Goal: Information Seeking & Learning: Learn about a topic

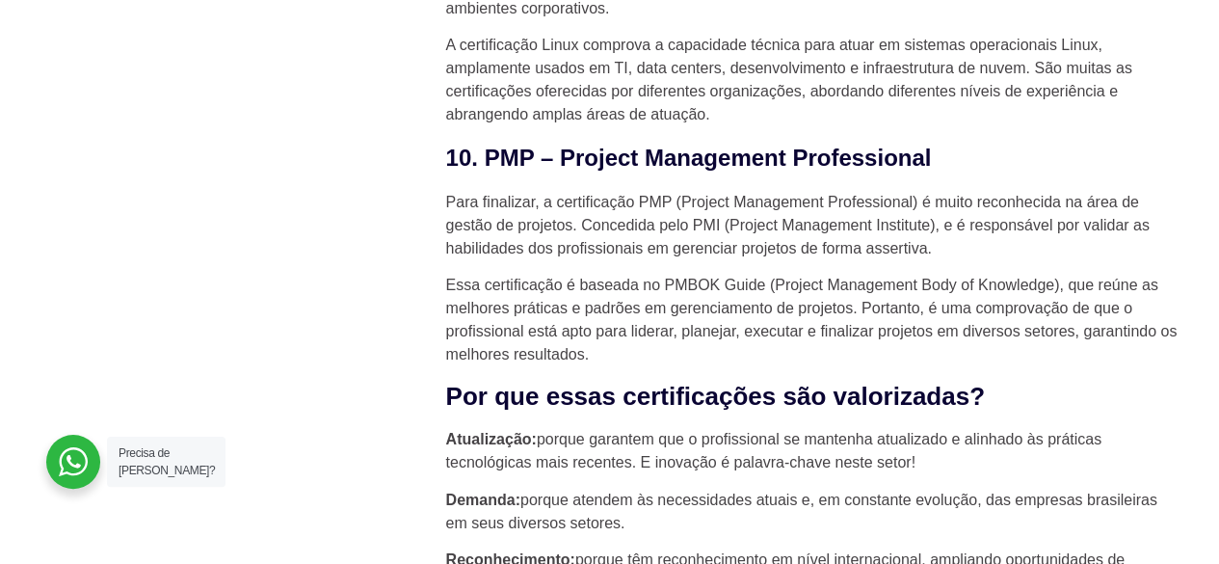
scroll to position [4338, 0]
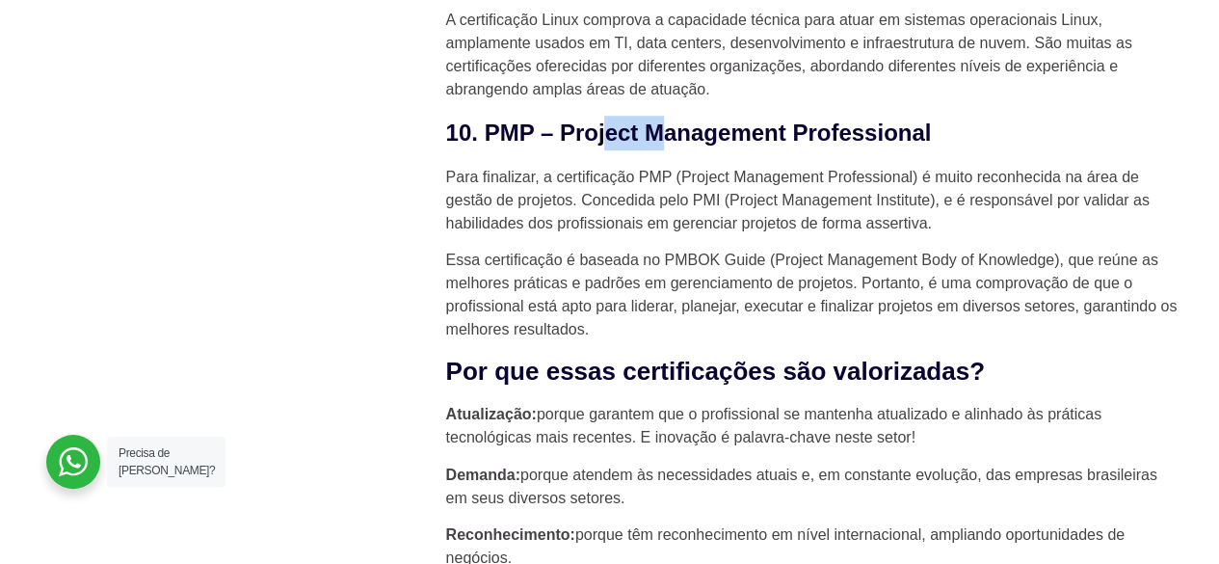
drag, startPoint x: 646, startPoint y: 107, endPoint x: 759, endPoint y: 105, distance: 112.8
click at [742, 116] on h3 "10. PMP – Project Management Professional" at bounding box center [812, 133] width 733 height 35
click at [759, 116] on h3 "10. PMP – Project Management Professional" at bounding box center [812, 133] width 733 height 35
drag, startPoint x: 607, startPoint y: 170, endPoint x: 674, endPoint y: 171, distance: 66.5
click at [671, 171] on p "Para finalizar, a certificação PMP (Project Management Professional) é muito re…" at bounding box center [812, 200] width 733 height 69
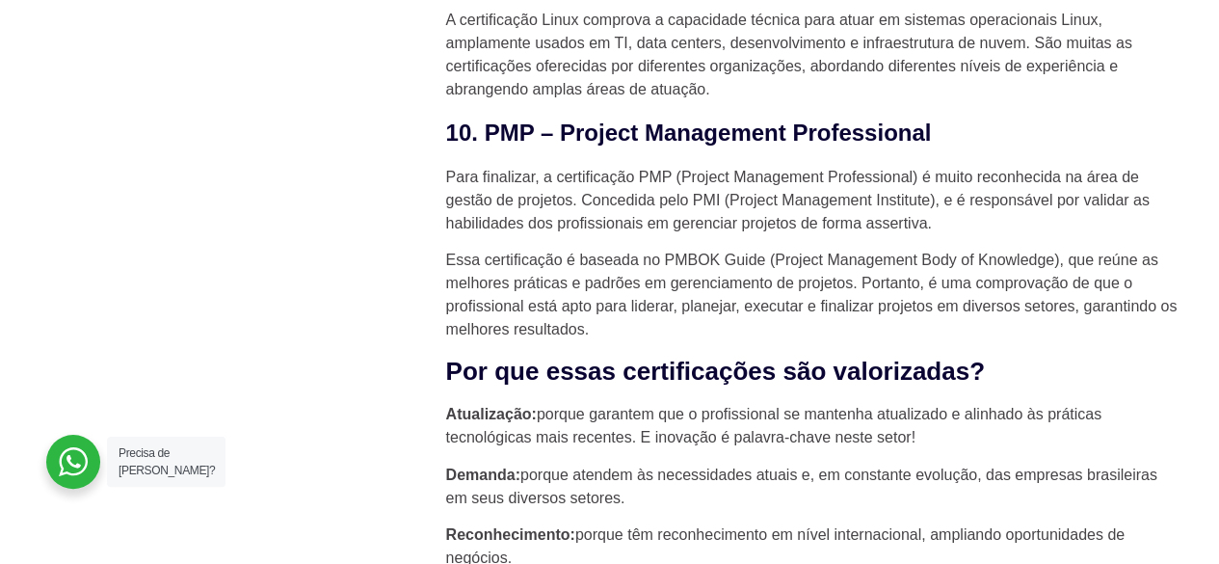
click at [674, 171] on p "Para finalizar, a certificação PMP (Project Management Professional) é muito re…" at bounding box center [812, 200] width 733 height 69
drag, startPoint x: 703, startPoint y: 167, endPoint x: 741, endPoint y: 167, distance: 38.6
click at [740, 167] on p "Para finalizar, a certificação PMP (Project Management Professional) é muito re…" at bounding box center [812, 200] width 733 height 69
click at [741, 167] on p "Para finalizar, a certificação PMP (Project Management Professional) é muito re…" at bounding box center [812, 200] width 733 height 69
drag, startPoint x: 815, startPoint y: 164, endPoint x: 845, endPoint y: 163, distance: 29.9
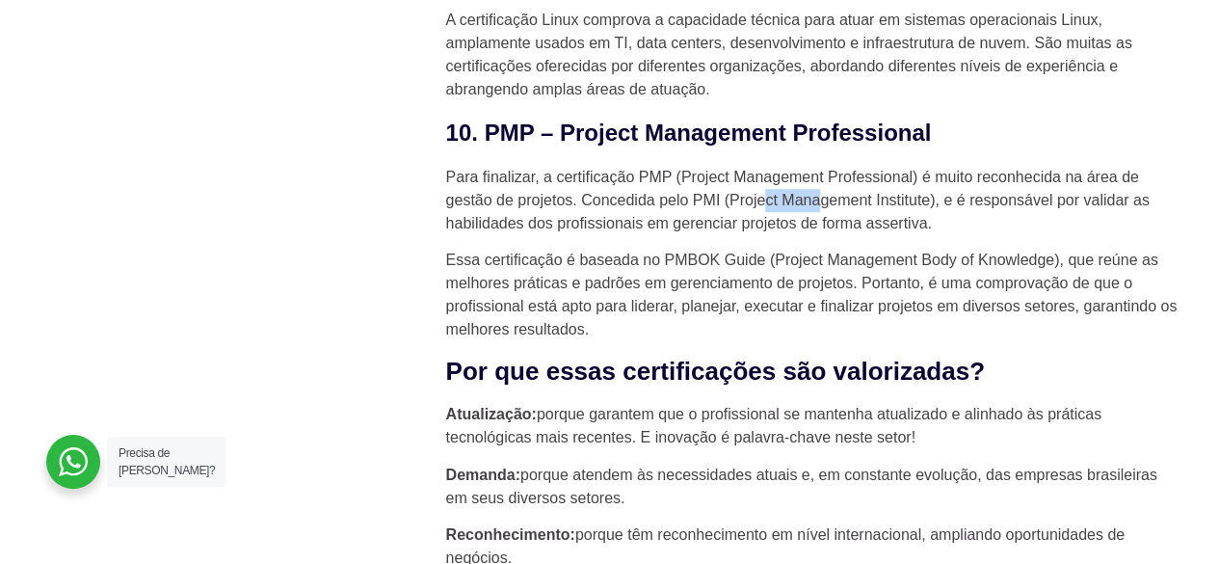
click at [835, 166] on p "Para finalizar, a certificação PMP (Project Management Professional) é muito re…" at bounding box center [812, 200] width 733 height 69
click at [845, 166] on p "Para finalizar, a certificação PMP (Project Management Professional) é muito re…" at bounding box center [812, 200] width 733 height 69
drag, startPoint x: 651, startPoint y: 167, endPoint x: 736, endPoint y: 167, distance: 85.8
click at [729, 167] on p "Para finalizar, a certificação PMP (Project Management Professional) é muito re…" at bounding box center [812, 200] width 733 height 69
click at [736, 167] on p "Para finalizar, a certificação PMP (Project Management Professional) é muito re…" at bounding box center [812, 200] width 733 height 69
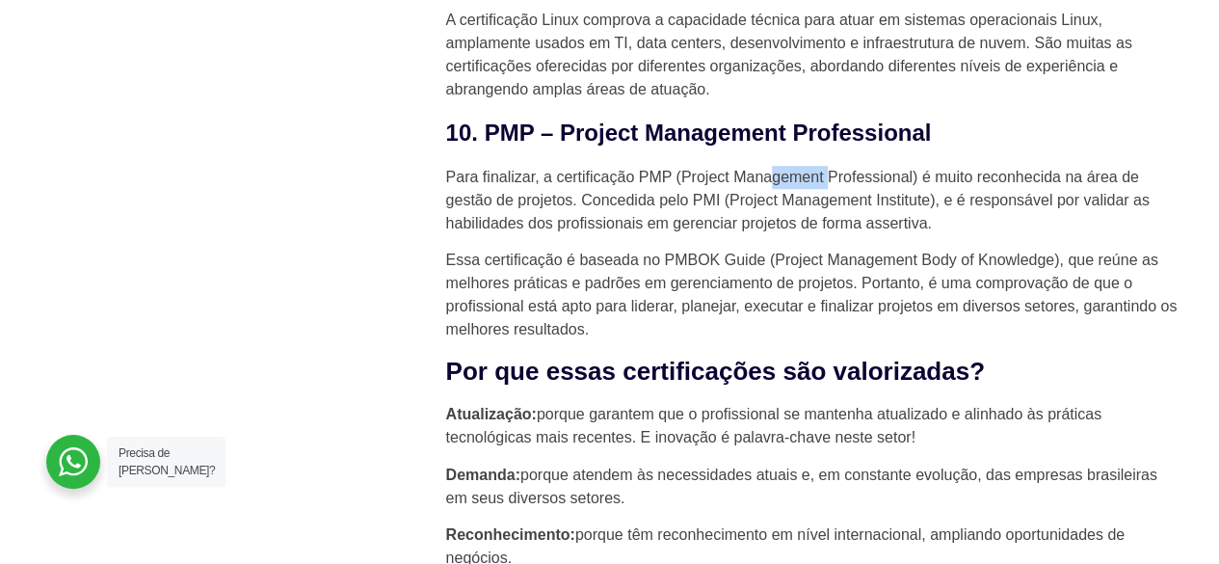
drag, startPoint x: 772, startPoint y: 145, endPoint x: 843, endPoint y: 145, distance: 71.3
click at [839, 166] on p "Para finalizar, a certificação PMP (Project Management Professional) é muito re…" at bounding box center [812, 200] width 733 height 69
click at [845, 166] on p "Para finalizar, a certificação PMP (Project Management Professional) é muito re…" at bounding box center [812, 200] width 733 height 69
drag, startPoint x: 565, startPoint y: 170, endPoint x: 666, endPoint y: 170, distance: 101.2
click at [666, 170] on p "Para finalizar, a certificação PMP (Project Management Professional) é muito re…" at bounding box center [812, 200] width 733 height 69
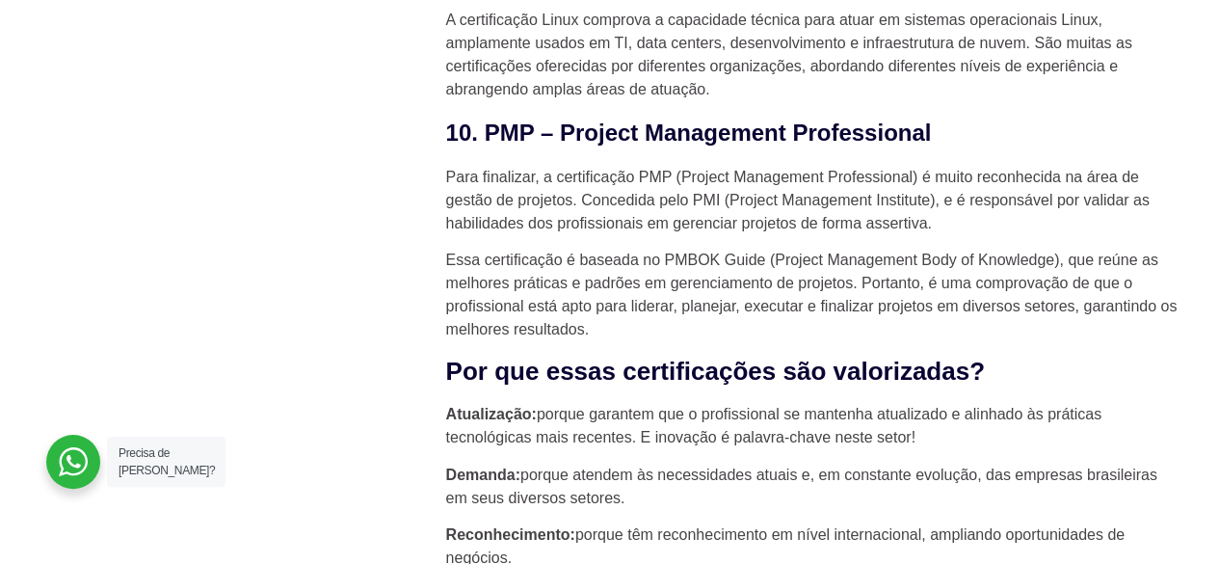
click at [675, 170] on p "Para finalizar, a certificação PMP (Project Management Professional) é muito re…" at bounding box center [812, 200] width 733 height 69
drag, startPoint x: 823, startPoint y: 169, endPoint x: 835, endPoint y: 169, distance: 11.6
click at [831, 169] on p "Para finalizar, a certificação PMP (Project Management Professional) é muito re…" at bounding box center [812, 200] width 733 height 69
click at [835, 169] on p "Para finalizar, a certificação PMP (Project Management Professional) é muito re…" at bounding box center [812, 200] width 733 height 69
drag, startPoint x: 852, startPoint y: 169, endPoint x: 921, endPoint y: 167, distance: 69.4
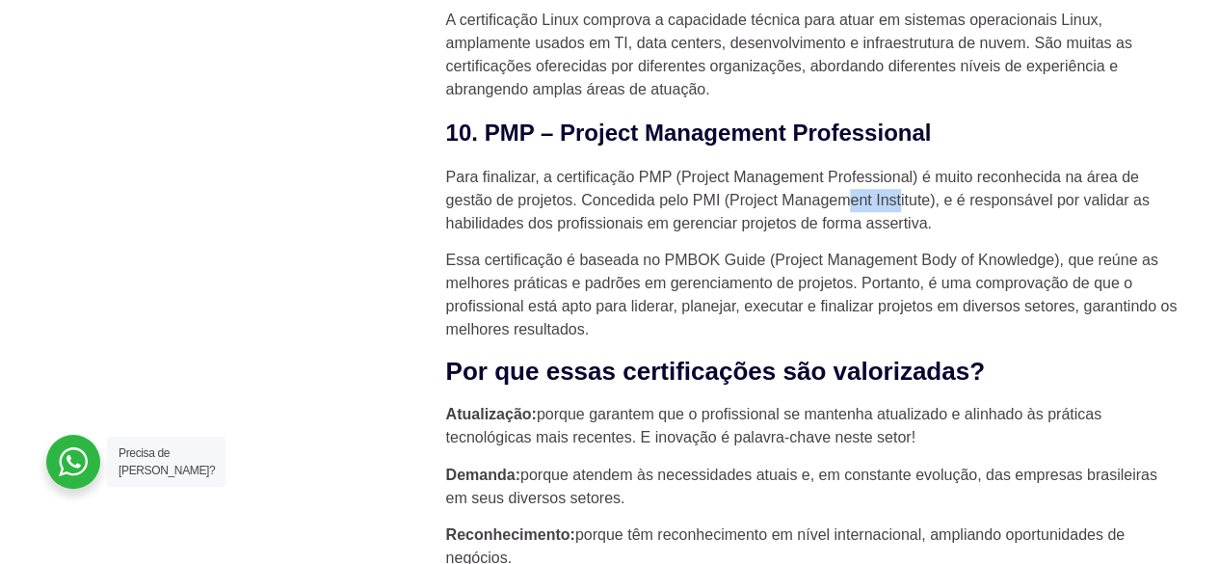
click at [915, 169] on p "Para finalizar, a certificação PMP (Project Management Professional) é muito re…" at bounding box center [812, 200] width 733 height 69
click at [923, 167] on p "Para finalizar, a certificação PMP (Project Management Professional) é muito re…" at bounding box center [812, 200] width 733 height 69
drag, startPoint x: 968, startPoint y: 166, endPoint x: 1083, endPoint y: 168, distance: 115.7
click at [1060, 167] on p "Para finalizar, a certificação PMP (Project Management Professional) é muito re…" at bounding box center [812, 200] width 733 height 69
click at [1083, 168] on p "Para finalizar, a certificação PMP (Project Management Professional) é muito re…" at bounding box center [812, 200] width 733 height 69
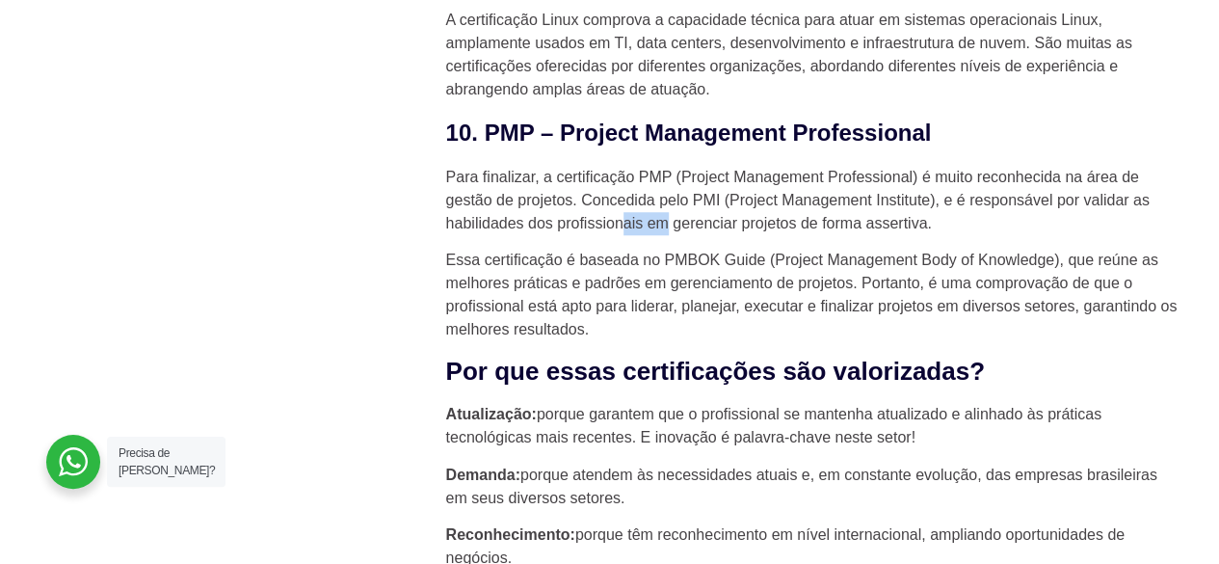
drag, startPoint x: 627, startPoint y: 190, endPoint x: 731, endPoint y: 194, distance: 104.2
click at [722, 194] on p "Para finalizar, a certificação PMP (Project Management Professional) é muito re…" at bounding box center [812, 200] width 733 height 69
click at [733, 194] on p "Para finalizar, a certificação PMP (Project Management Professional) é muito re…" at bounding box center [812, 200] width 733 height 69
drag, startPoint x: 749, startPoint y: 192, endPoint x: 819, endPoint y: 192, distance: 70.4
click at [808, 192] on p "Para finalizar, a certificação PMP (Project Management Professional) é muito re…" at bounding box center [812, 200] width 733 height 69
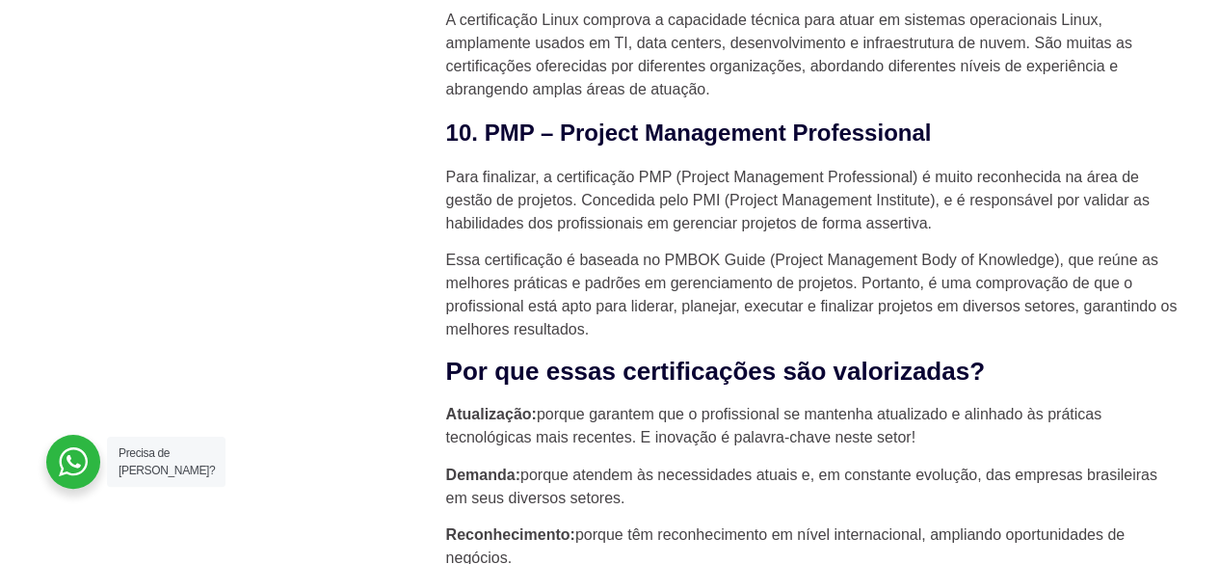
click at [823, 192] on p "Para finalizar, a certificação PMP (Project Management Professional) é muito re…" at bounding box center [812, 200] width 733 height 69
drag, startPoint x: 620, startPoint y: 221, endPoint x: 685, endPoint y: 221, distance: 65.5
click at [681, 249] on p "Essa certificação é baseada no PMBOK Guide (Project Management Body of Knowledg…" at bounding box center [812, 295] width 733 height 93
click at [686, 249] on p "Essa certificação é baseada no PMBOK Guide (Project Management Body of Knowledg…" at bounding box center [812, 295] width 733 height 93
drag, startPoint x: 709, startPoint y: 228, endPoint x: 757, endPoint y: 228, distance: 47.2
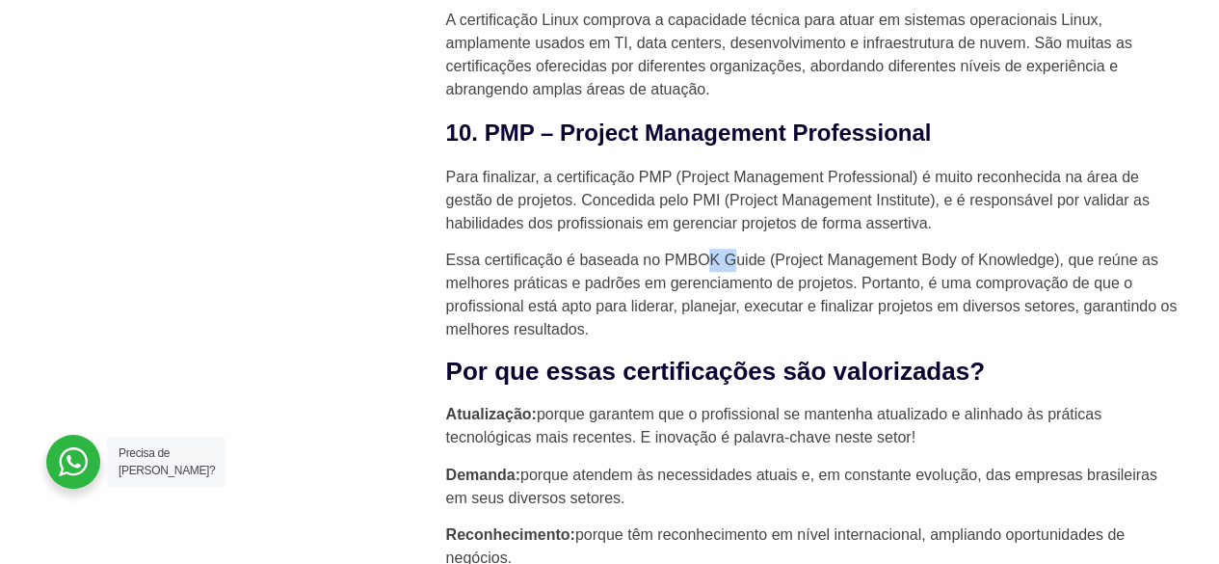
click at [754, 249] on p "Essa certificação é baseada no PMBOK Guide (Project Management Body of Knowledg…" at bounding box center [812, 295] width 733 height 93
click at [758, 249] on p "Essa certificação é baseada no PMBOK Guide (Project Management Body of Knowledg…" at bounding box center [812, 295] width 733 height 93
drag, startPoint x: 829, startPoint y: 227, endPoint x: 900, endPoint y: 227, distance: 71.3
click at [891, 249] on p "Essa certificação é baseada no PMBOK Guide (Project Management Body of Knowledg…" at bounding box center [812, 295] width 733 height 93
click at [900, 249] on p "Essa certificação é baseada no PMBOK Guide (Project Management Body of Knowledg…" at bounding box center [812, 295] width 733 height 93
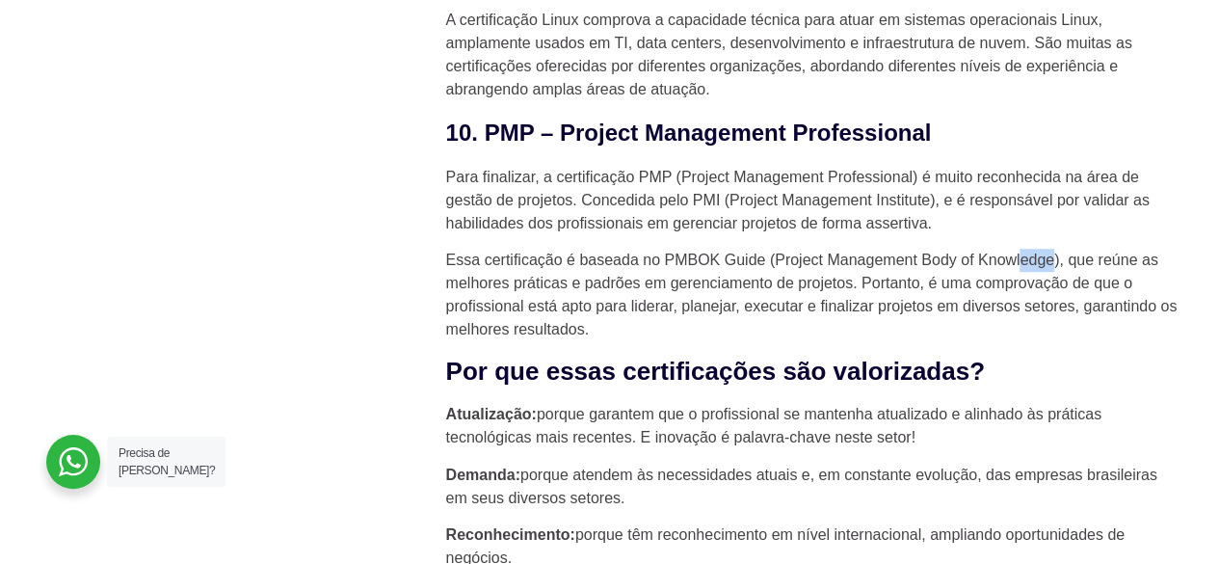
drag, startPoint x: 1020, startPoint y: 228, endPoint x: 1072, endPoint y: 228, distance: 52.1
click at [1069, 249] on p "Essa certificação é baseada no PMBOK Guide (Project Management Body of Knowledg…" at bounding box center [812, 295] width 733 height 93
click at [1074, 249] on p "Essa certificação é baseada no PMBOK Guide (Project Management Body of Knowledg…" at bounding box center [812, 295] width 733 height 93
drag, startPoint x: 704, startPoint y: 273, endPoint x: 783, endPoint y: 274, distance: 79.0
click at [771, 274] on p "Essa certificação é baseada no PMBOK Guide (Project Management Body of Knowledg…" at bounding box center [812, 295] width 733 height 93
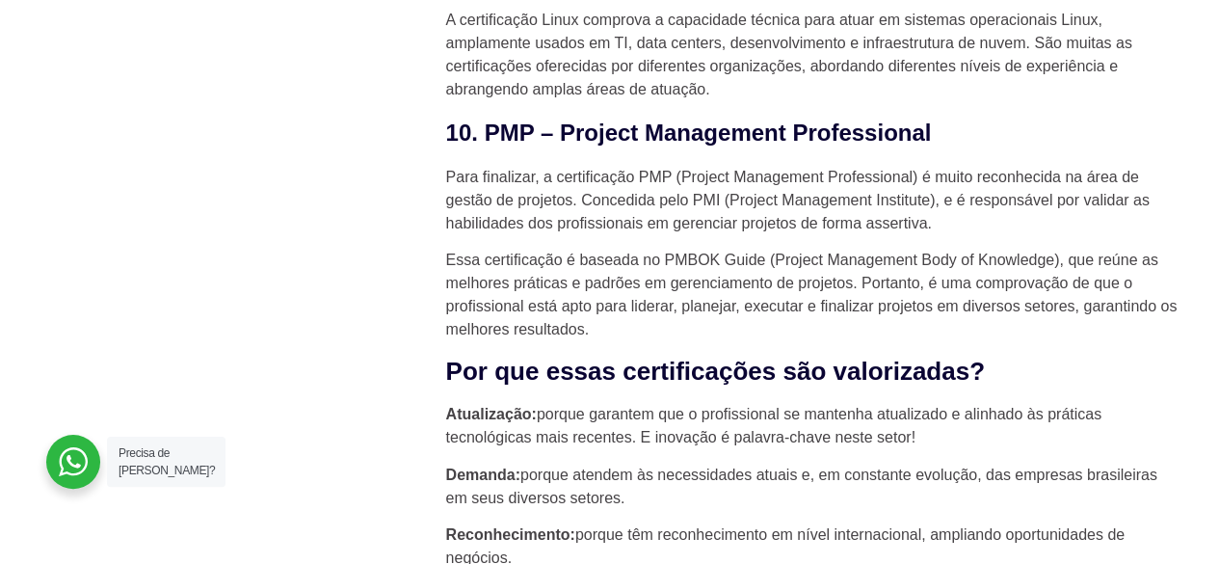
click at [790, 274] on p "Essa certificação é baseada no PMBOK Guide (Project Management Body of Knowledg…" at bounding box center [812, 295] width 733 height 93
click at [923, 279] on p "Essa certificação é baseada no PMBOK Guide (Project Management Body of Knowledg…" at bounding box center [812, 295] width 733 height 93
click at [945, 279] on p "Essa certificação é baseada no PMBOK Guide (Project Management Body of Knowledg…" at bounding box center [812, 295] width 733 height 93
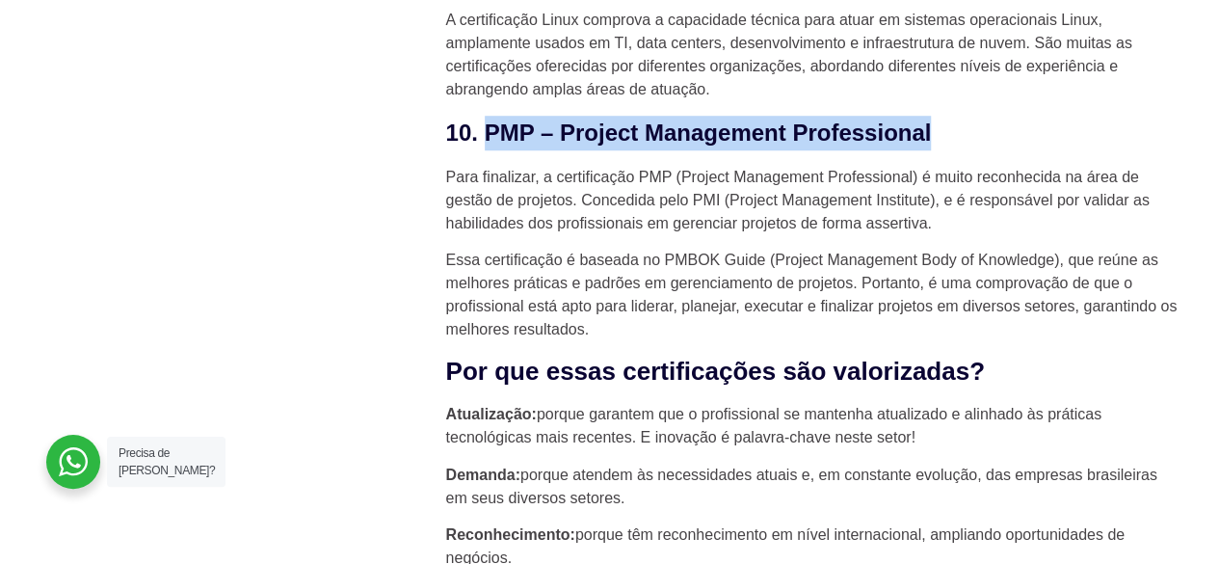
drag, startPoint x: 487, startPoint y: 99, endPoint x: 960, endPoint y: 111, distance: 473.4
click at [960, 116] on h3 "10. PMP – Project Management Professional" at bounding box center [812, 133] width 733 height 35
copy h3 "PMP – Project Management Professional"
